Goal: Information Seeking & Learning: Learn about a topic

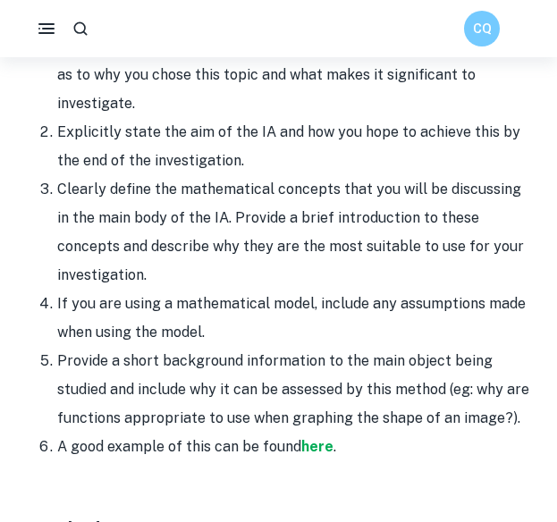
scroll to position [1313, 0]
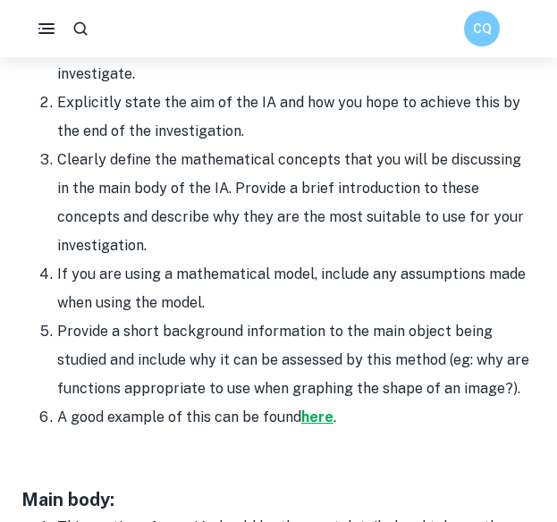
click at [317, 425] on strong "here" at bounding box center [317, 416] width 32 height 17
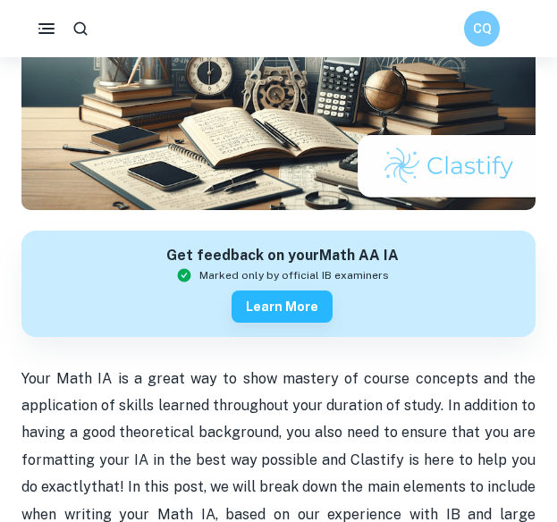
scroll to position [283, 0]
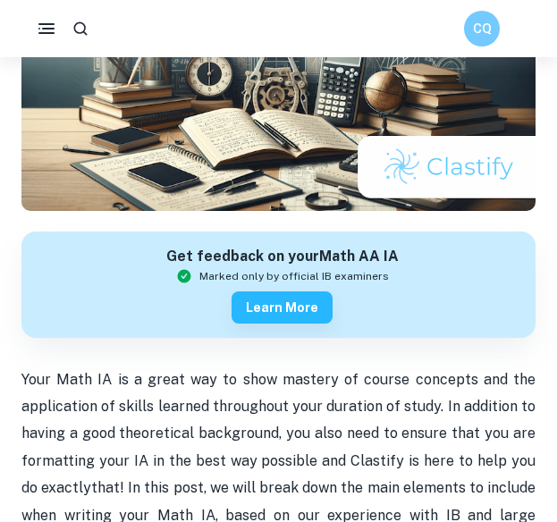
click at [152, 366] on div "Get feedback on your Math AA IA Marked only by official IB examiners Learn more" at bounding box center [278, 291] width 514 height 149
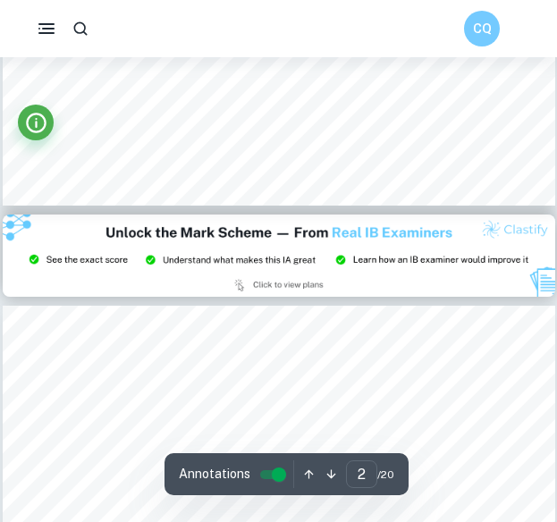
type input "3"
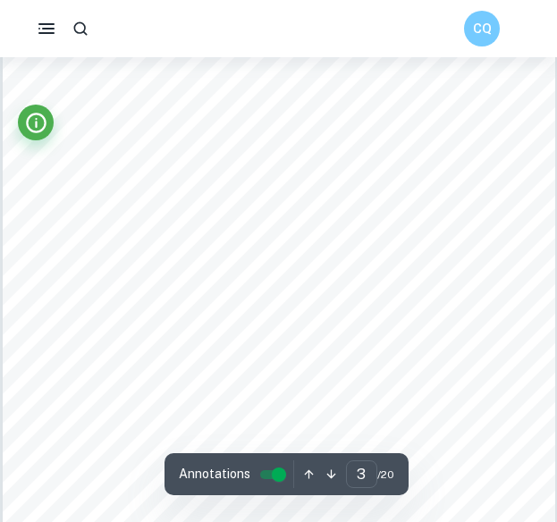
scroll to position [1784, 0]
